Goal: Check status

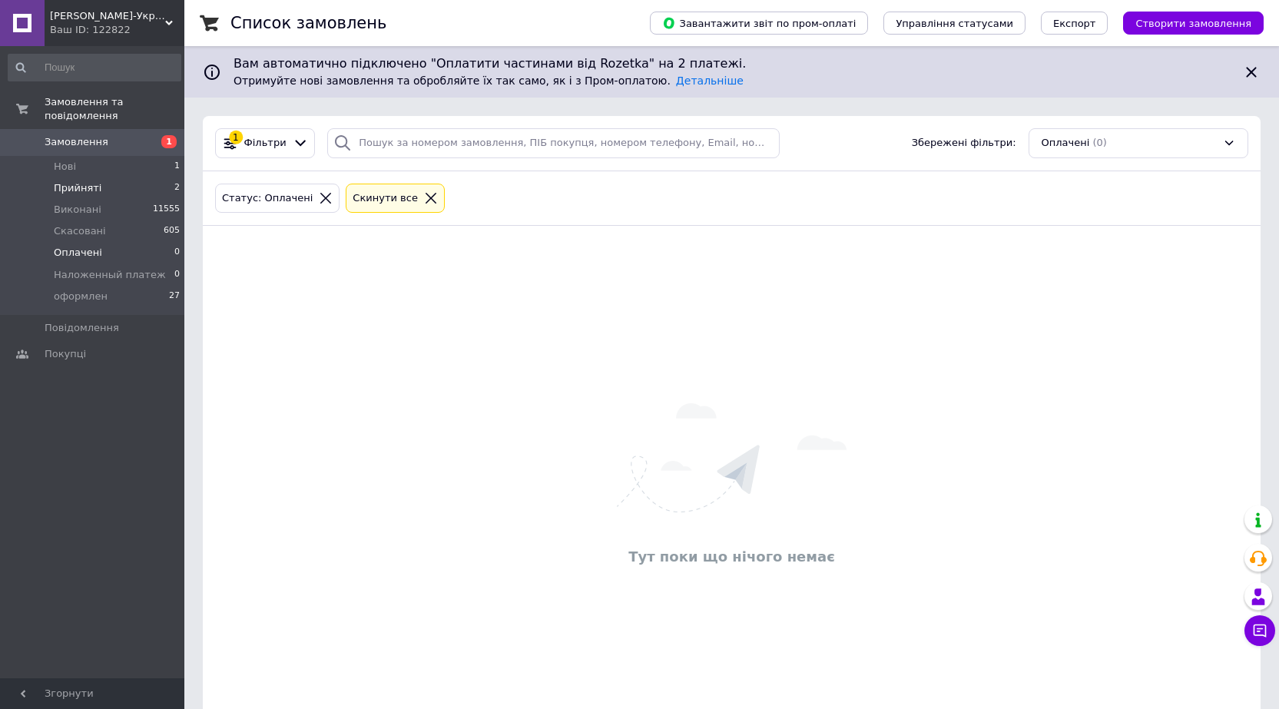
click at [58, 177] on li "Прийняті 2" at bounding box center [94, 188] width 189 height 22
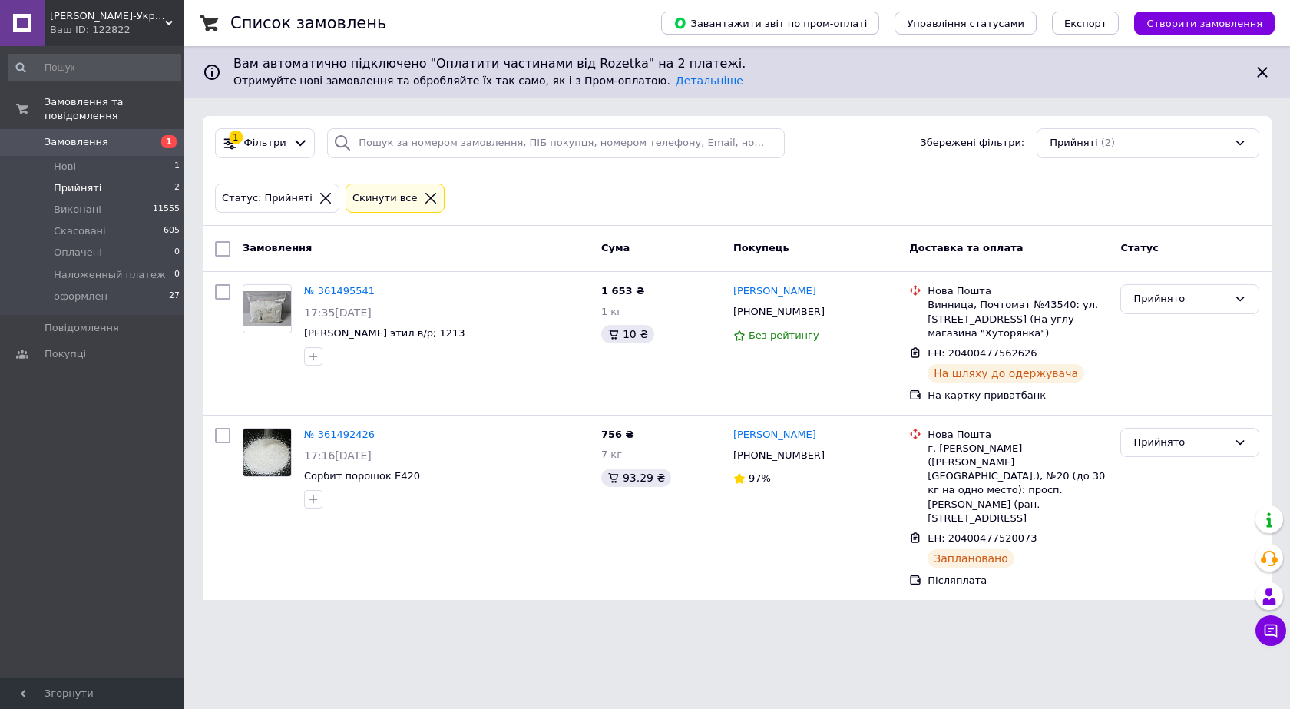
click at [128, 177] on li "Прийняті 2" at bounding box center [94, 188] width 189 height 22
click at [125, 159] on li "Нові 1" at bounding box center [94, 167] width 189 height 22
